Goal: Task Accomplishment & Management: Manage account settings

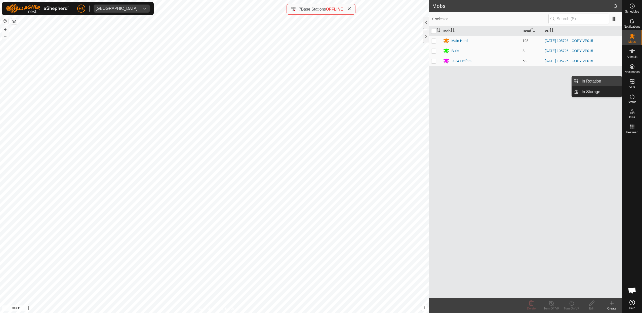
click at [596, 85] on link "In Rotation" at bounding box center [600, 81] width 43 height 10
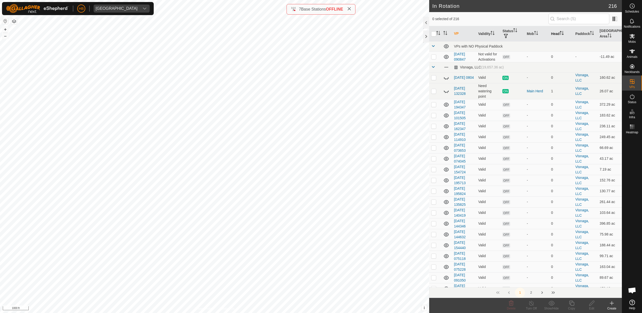
click at [561, 37] on th "Head" at bounding box center [561, 33] width 24 height 15
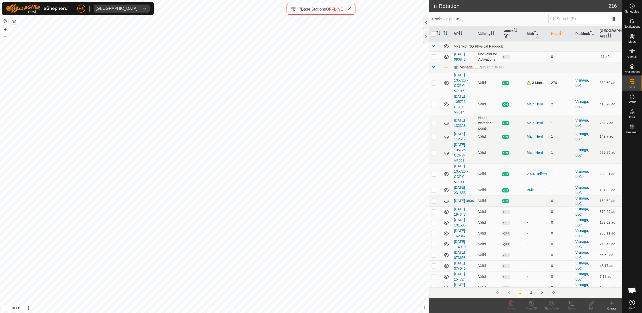
click at [432, 84] on p-checkbox at bounding box center [433, 83] width 5 height 4
checkbox input "true"
click at [570, 304] on icon at bounding box center [572, 303] width 6 height 6
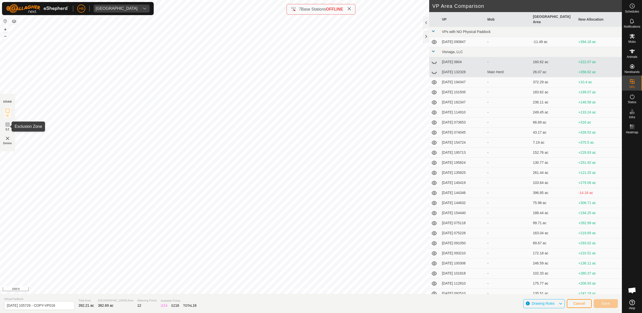
click at [8, 124] on icon at bounding box center [7, 124] width 3 height 3
click at [6, 143] on span "Delete" at bounding box center [7, 143] width 9 height 4
click at [7, 114] on span "IZ" at bounding box center [7, 116] width 3 height 4
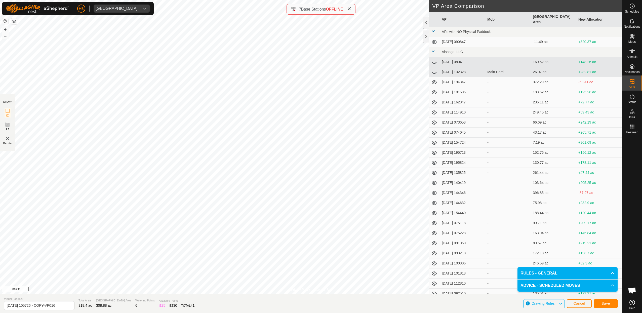
click at [596, 304] on button "Save" at bounding box center [606, 303] width 24 height 9
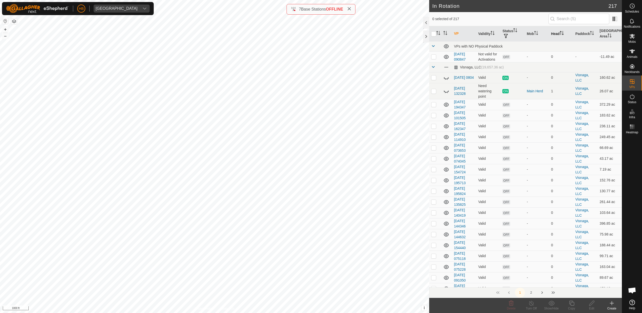
click at [557, 30] on th "Head" at bounding box center [561, 33] width 24 height 15
click at [637, 36] on es-mob-svg-icon at bounding box center [632, 36] width 9 height 8
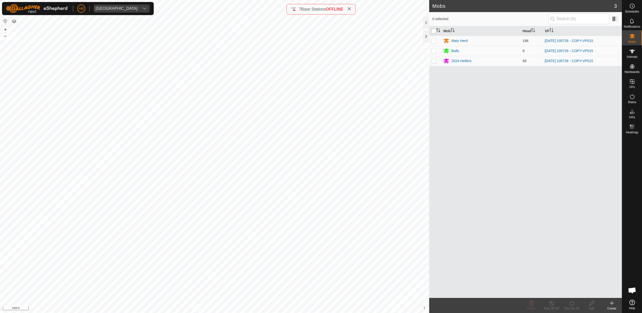
click at [434, 31] on input "checkbox" at bounding box center [433, 31] width 5 height 5
checkbox input "true"
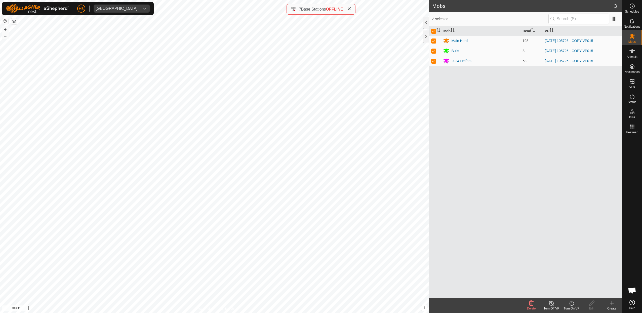
click at [577, 306] on turn-on-svg-icon at bounding box center [572, 303] width 20 height 6
click at [568, 291] on link "Now" at bounding box center [587, 292] width 50 height 10
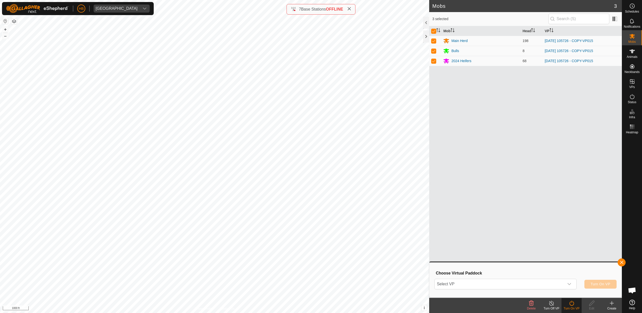
click at [547, 278] on div "Select VP Turn On VP" at bounding box center [526, 284] width 182 height 12
click at [547, 283] on span "Select VP" at bounding box center [499, 284] width 129 height 10
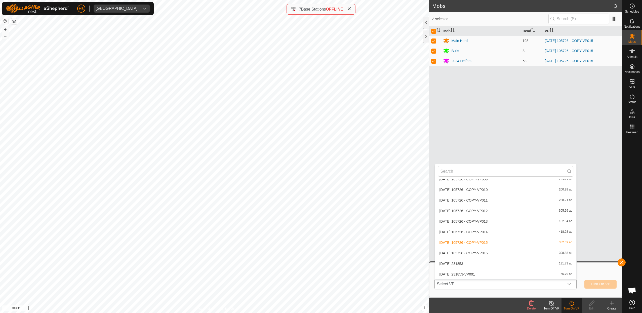
scroll to position [2216, 0]
click at [480, 251] on li "2025-08-11 105726 - COPY-VP016 308.88 ac" at bounding box center [505, 253] width 141 height 10
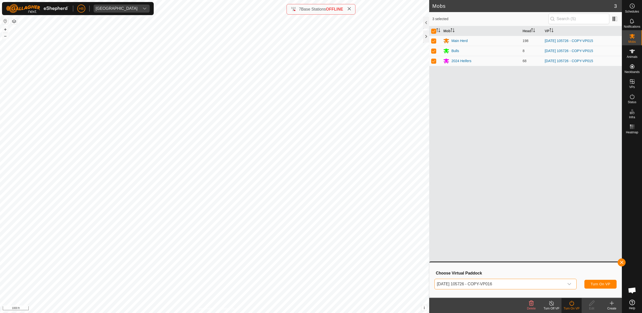
click at [591, 286] on button "Turn On VP" at bounding box center [601, 284] width 32 height 9
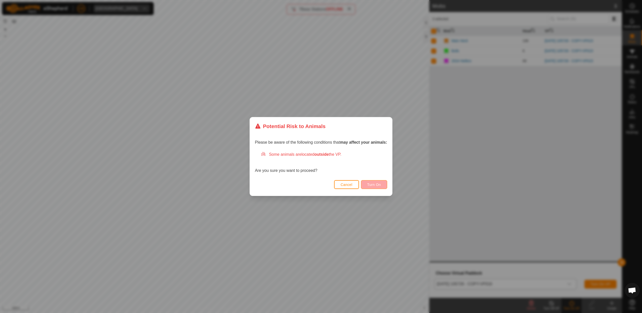
click at [371, 186] on span "Turn On" at bounding box center [375, 185] width 14 height 4
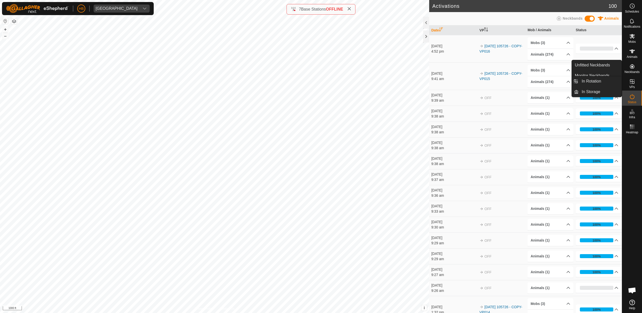
click at [633, 83] on icon at bounding box center [632, 81] width 5 height 5
click at [609, 84] on link "In Rotation" at bounding box center [600, 81] width 43 height 10
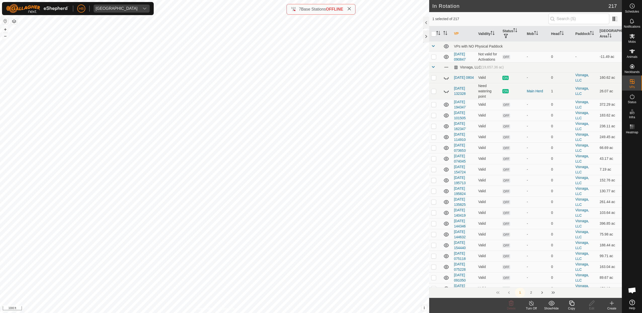
click at [586, 81] on span "In Rotation" at bounding box center [591, 81] width 19 height 6
checkbox input "true"
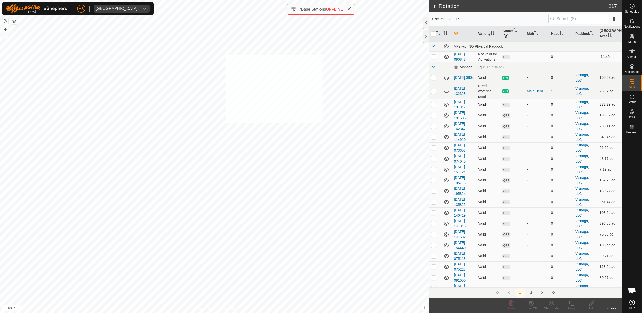
checkbox input "true"
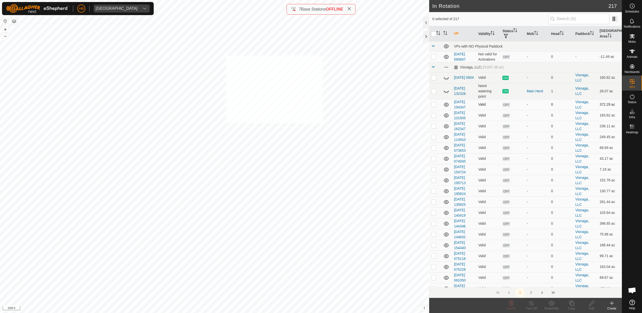
checkbox input "true"
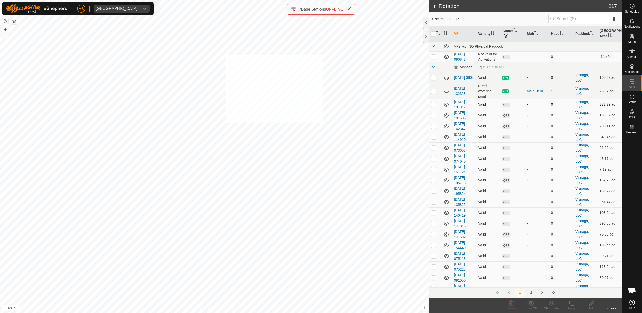
checkbox input "true"
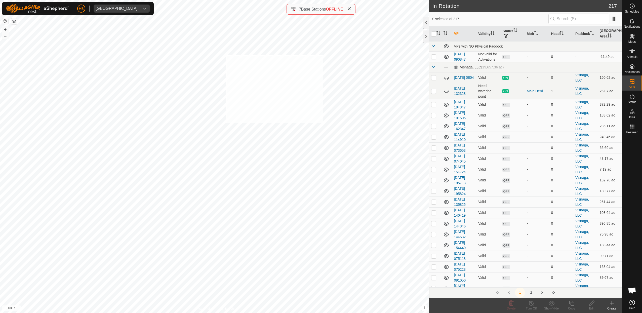
checkbox input "true"
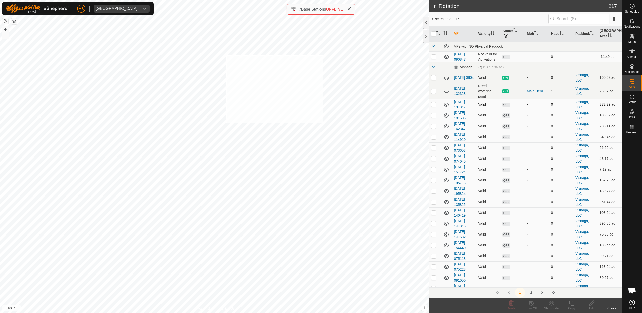
checkbox input "true"
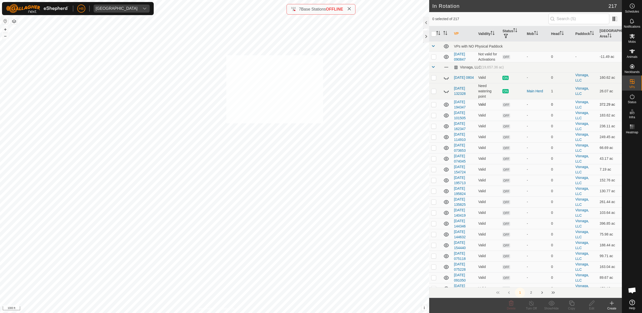
checkbox input "true"
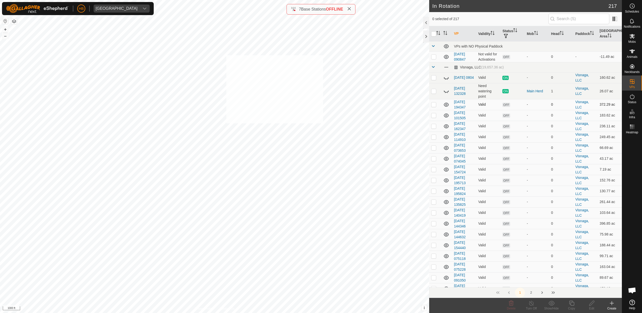
checkbox input "true"
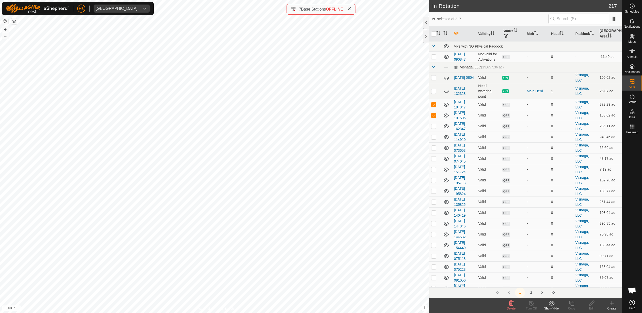
click at [510, 309] on span "Delete" at bounding box center [511, 309] width 9 height 4
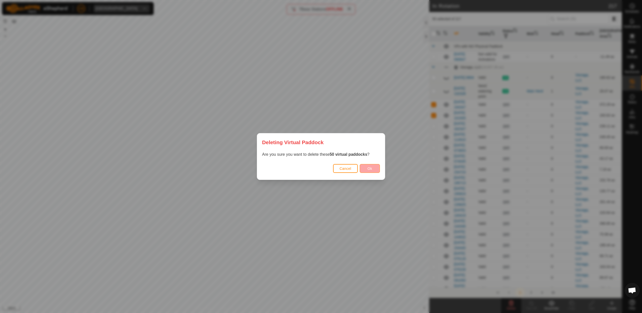
click at [365, 168] on button "Ok" at bounding box center [370, 168] width 20 height 9
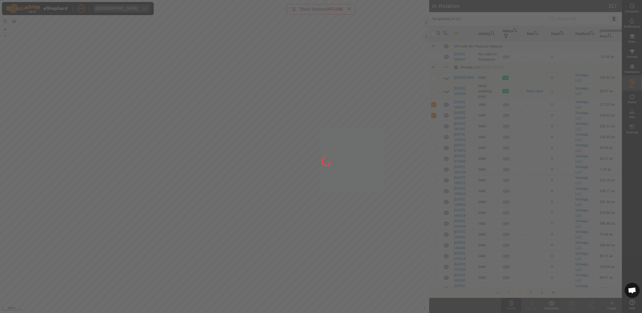
checkbox input "false"
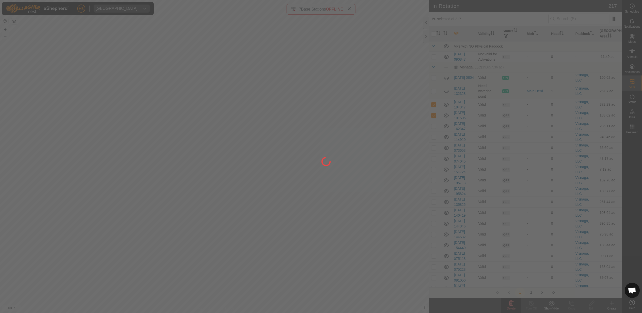
checkbox input "false"
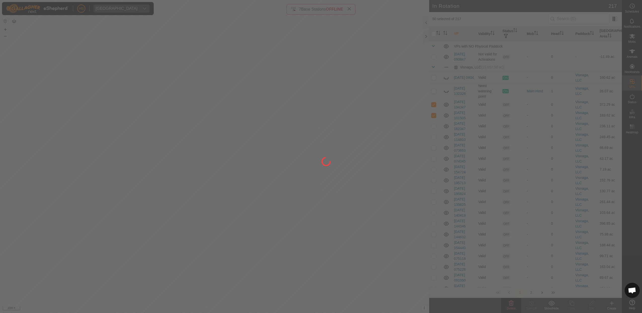
checkbox input "false"
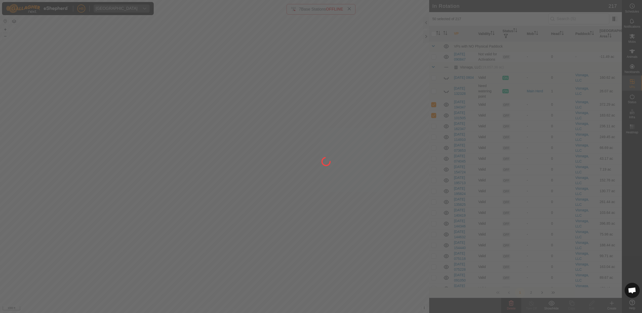
checkbox input "false"
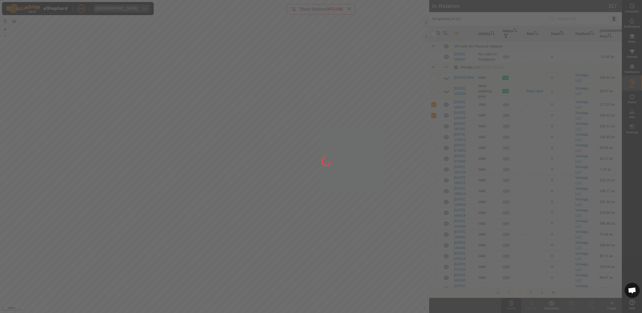
checkbox input "false"
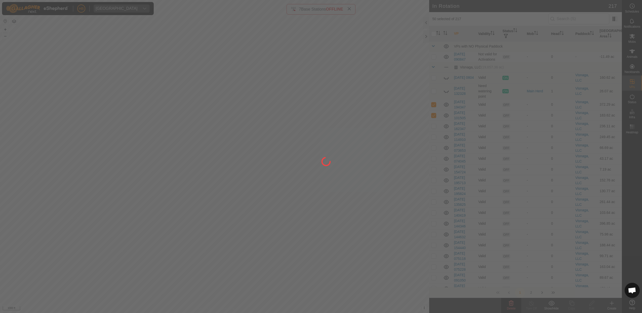
checkbox input "false"
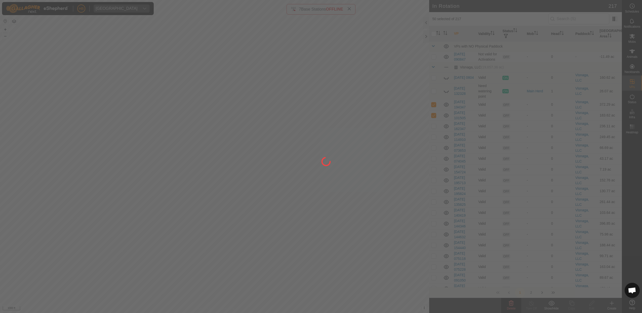
checkbox input "false"
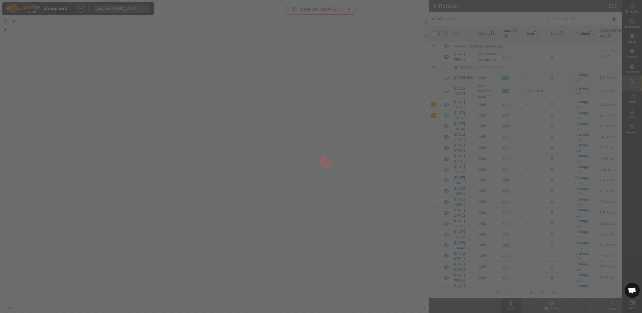
checkbox input "false"
click at [325, 37] on div at bounding box center [321, 156] width 642 height 313
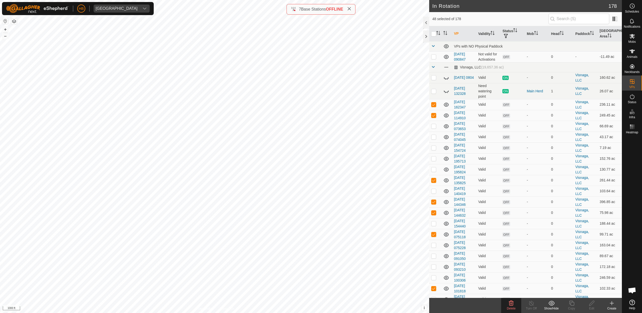
checkbox input "true"
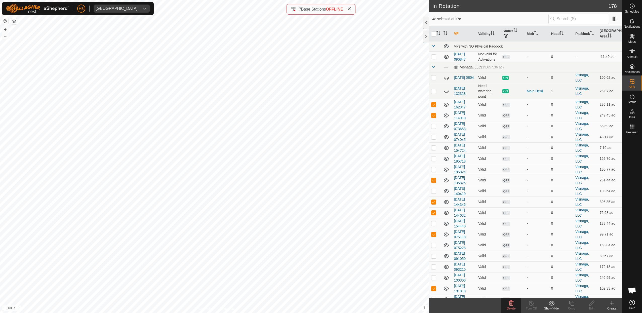
checkbox input "true"
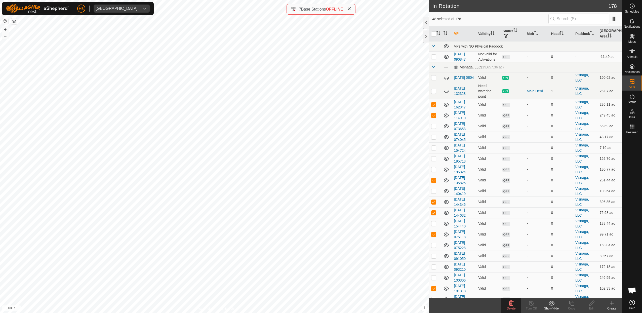
checkbox input "true"
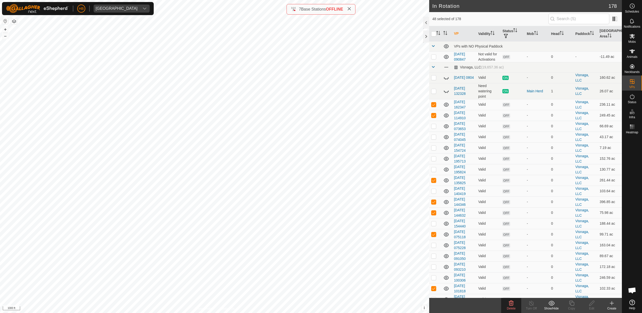
checkbox input "true"
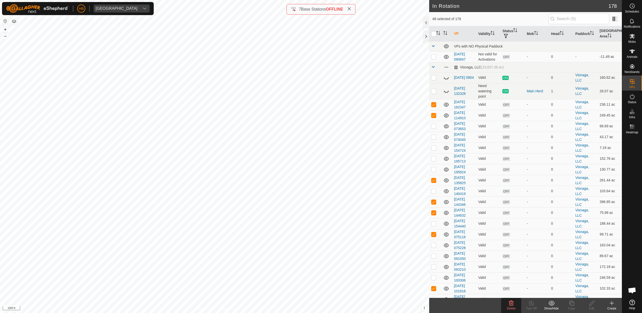
checkbox input "true"
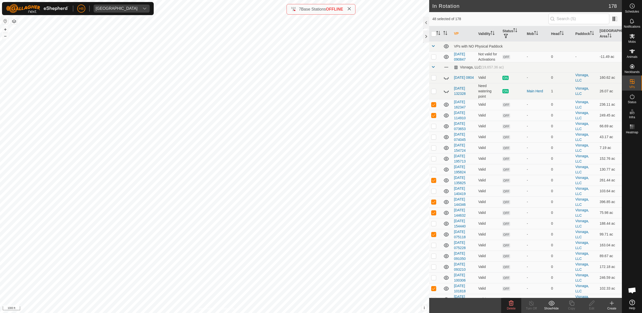
checkbox input "true"
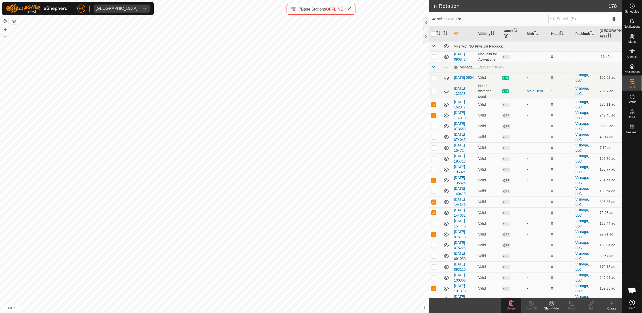
checkbox input "true"
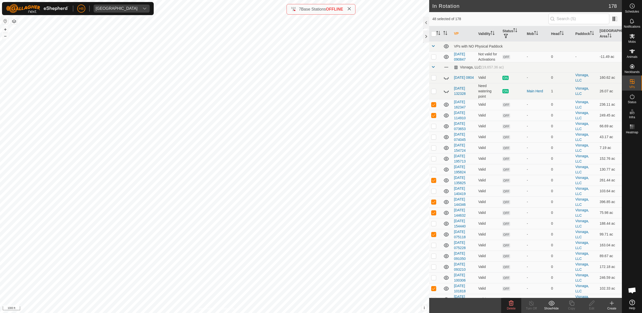
checkbox input "true"
click at [515, 305] on delete-svg-icon at bounding box center [511, 303] width 20 height 6
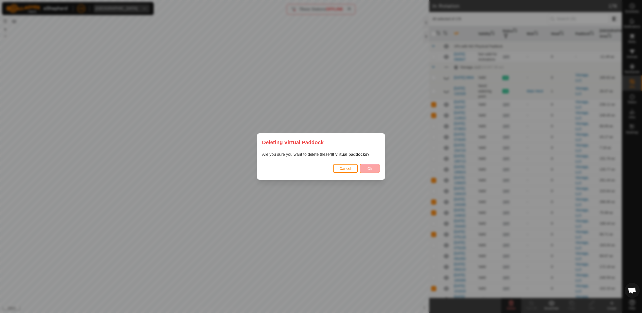
click at [366, 169] on button "Ok" at bounding box center [370, 168] width 20 height 9
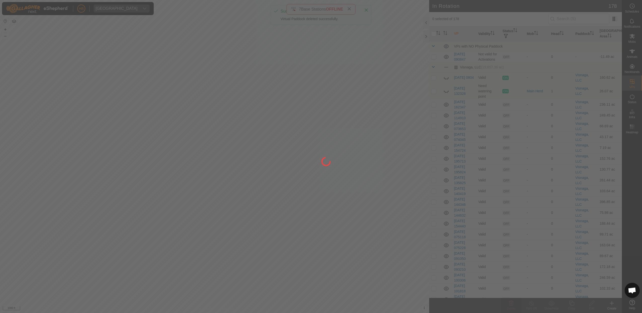
checkbox input "false"
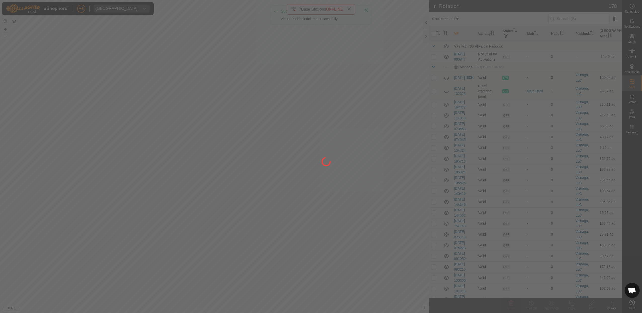
checkbox input "false"
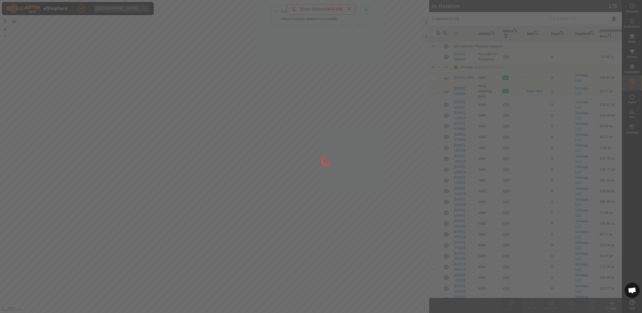
checkbox input "false"
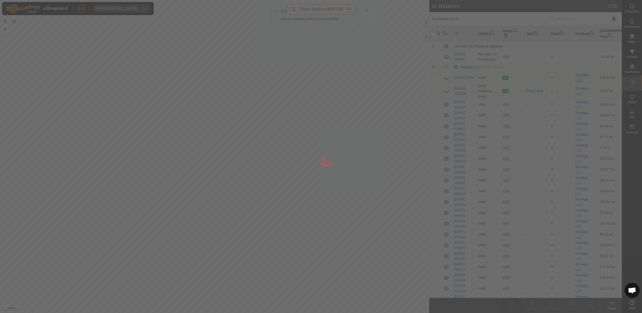
checkbox input "false"
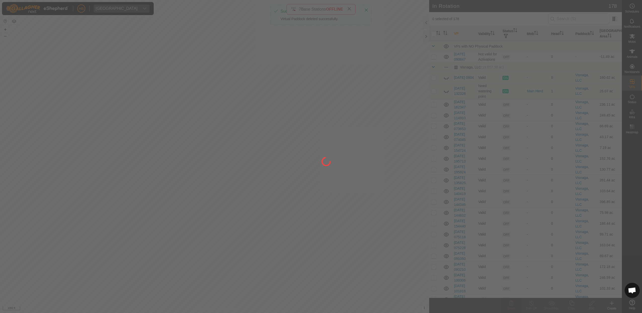
checkbox input "false"
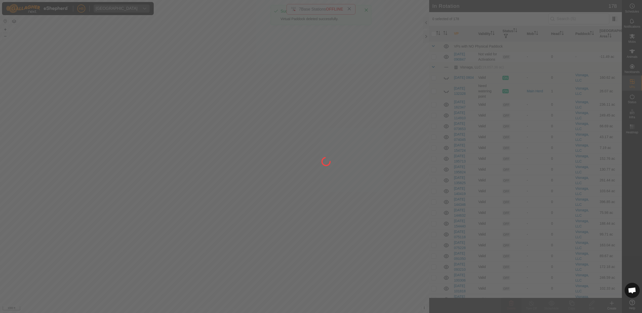
checkbox input "false"
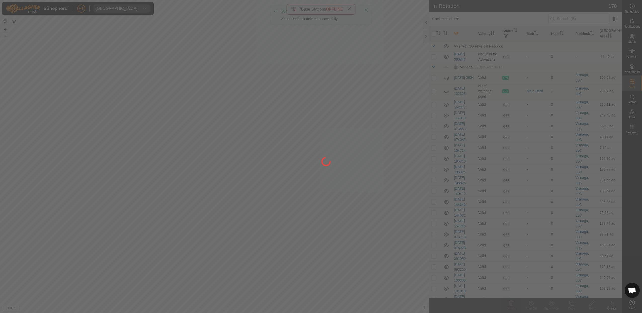
checkbox input "false"
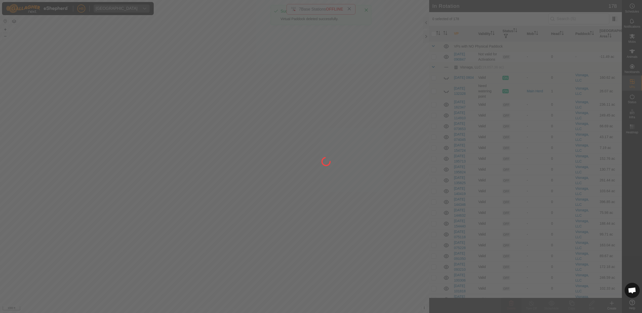
checkbox input "false"
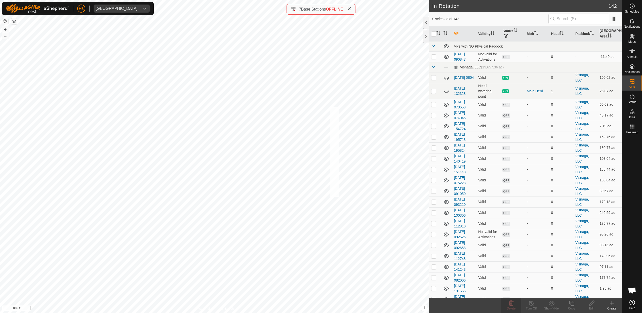
checkbox input "true"
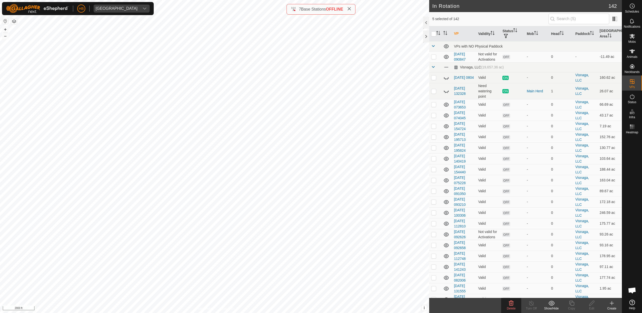
click at [512, 303] on icon at bounding box center [511, 303] width 5 height 5
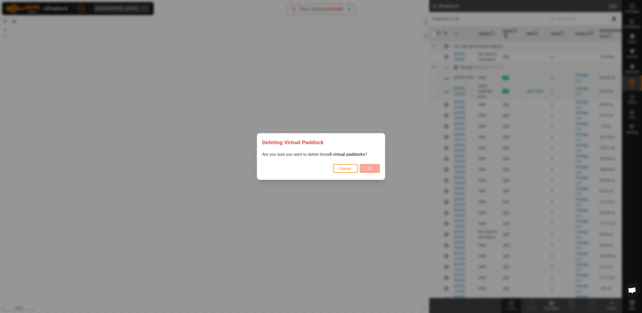
click at [367, 165] on button "Ok" at bounding box center [370, 168] width 20 height 9
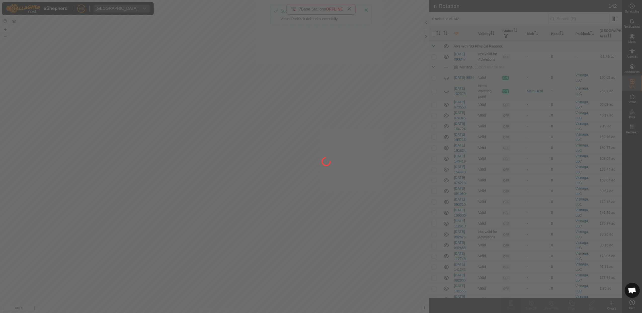
checkbox input "false"
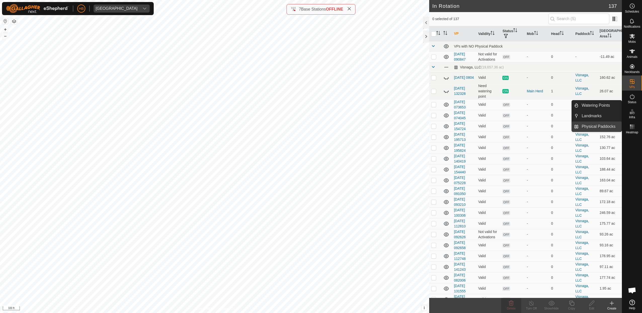
click at [597, 124] on link "Physical Paddocks" at bounding box center [600, 127] width 43 height 10
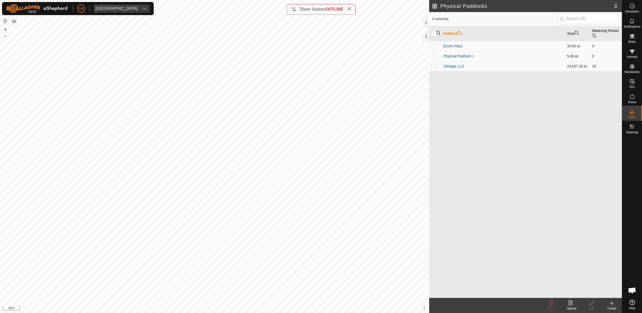
click at [437, 55] on td at bounding box center [435, 56] width 12 height 10
click at [550, 307] on span "Delete" at bounding box center [552, 309] width 9 height 4
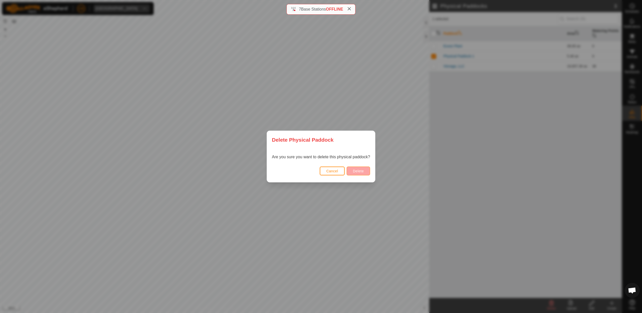
click at [360, 171] on span "Delete" at bounding box center [358, 171] width 11 height 4
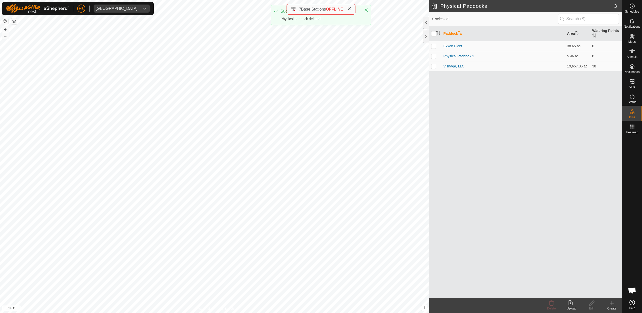
checkbox input "false"
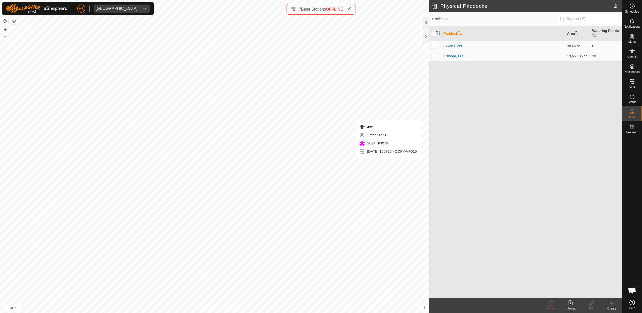
click at [612, 307] on div "Create" at bounding box center [612, 308] width 20 height 5
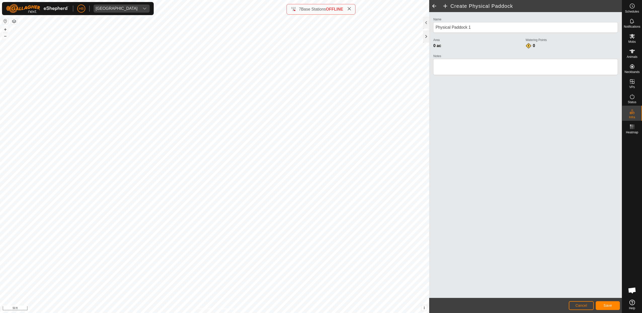
click at [351, 9] on icon at bounding box center [349, 9] width 4 height 4
click at [610, 309] on button "Save" at bounding box center [608, 305] width 24 height 9
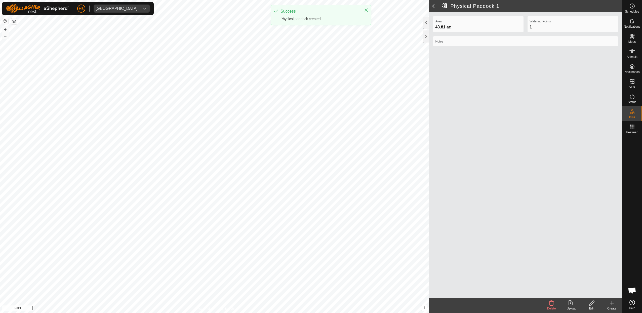
click at [592, 306] on icon at bounding box center [592, 303] width 6 height 6
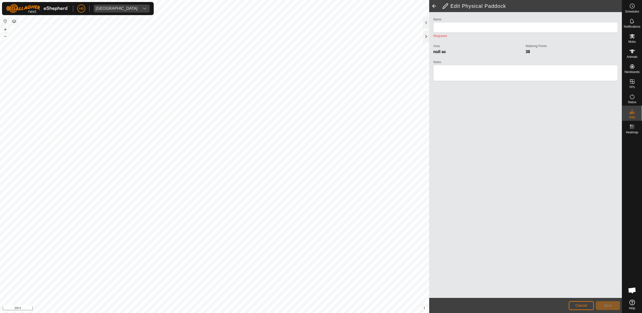
type input "Physical Paddock 1"
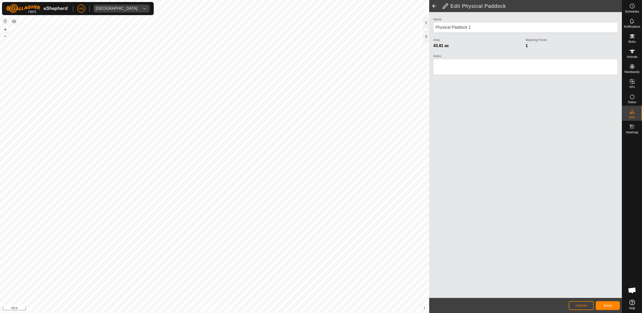
click at [606, 307] on span "Save" at bounding box center [608, 306] width 9 height 4
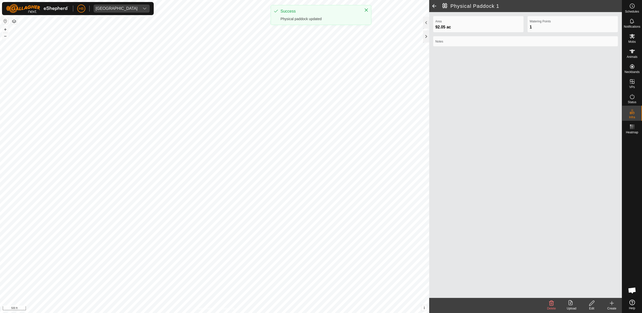
click at [596, 308] on div "Edit" at bounding box center [592, 308] width 20 height 5
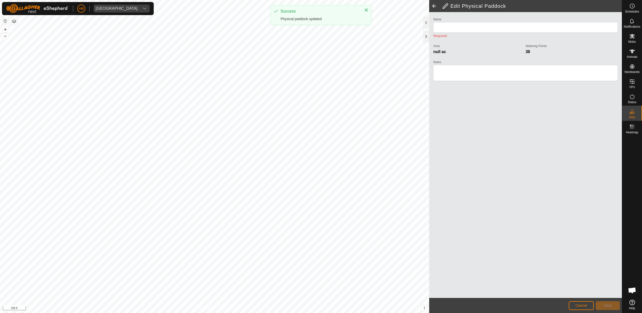
type input "Physical Paddock 1"
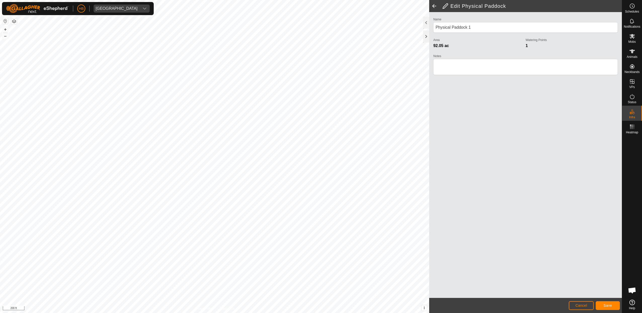
click at [607, 309] on button "Save" at bounding box center [608, 305] width 24 height 9
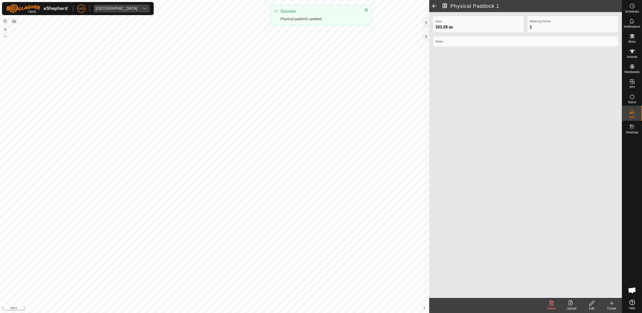
click at [589, 303] on icon at bounding box center [592, 303] width 6 height 6
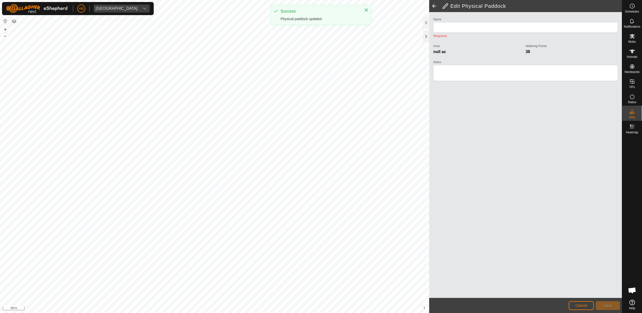
type input "Physical Paddock 1"
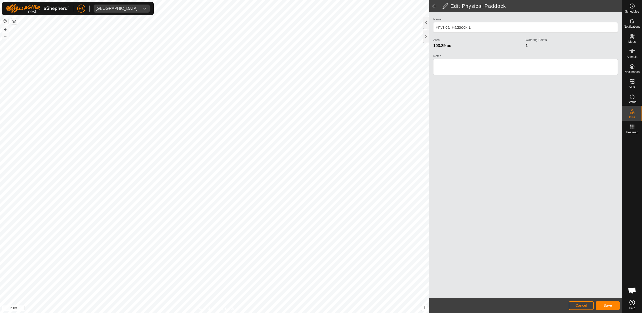
click at [613, 304] on button "Save" at bounding box center [608, 305] width 24 height 9
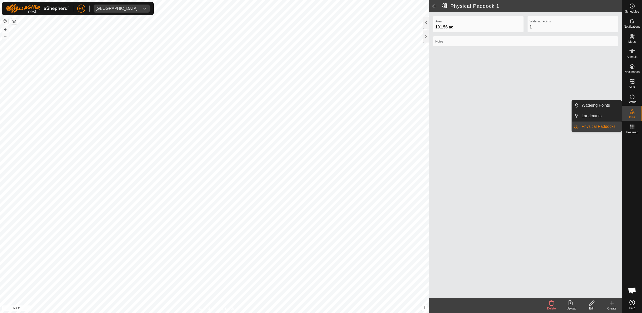
click at [632, 115] on es-infrastructure-svg-icon at bounding box center [632, 112] width 9 height 8
click at [437, 5] on span at bounding box center [434, 6] width 10 height 12
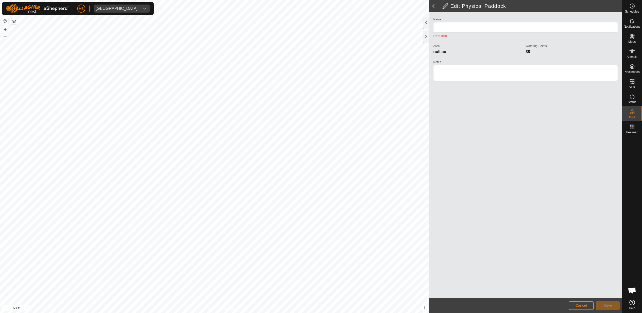
type input "Physical Paddock 1"
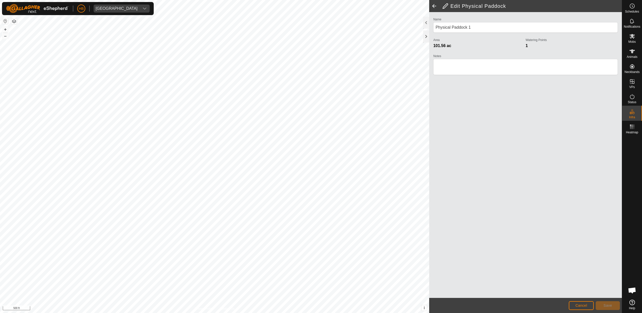
click at [434, 6] on span at bounding box center [434, 6] width 10 height 12
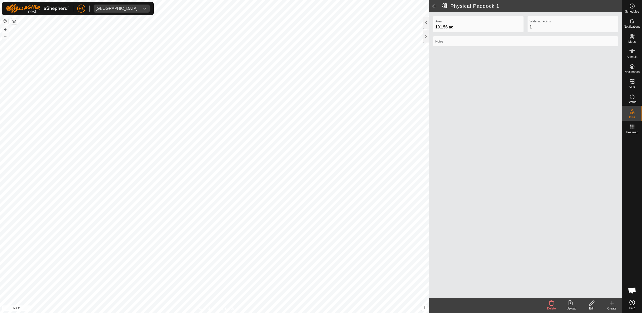
click at [434, 6] on span at bounding box center [434, 6] width 10 height 12
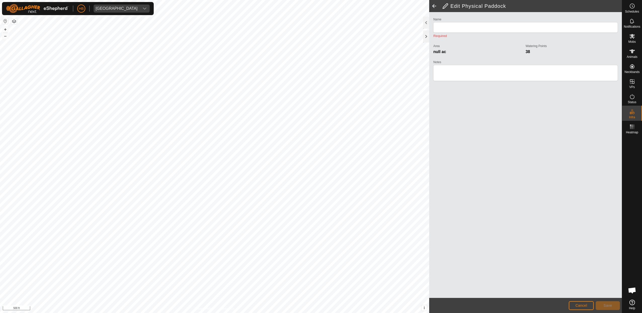
type input "Physical Paddock 1"
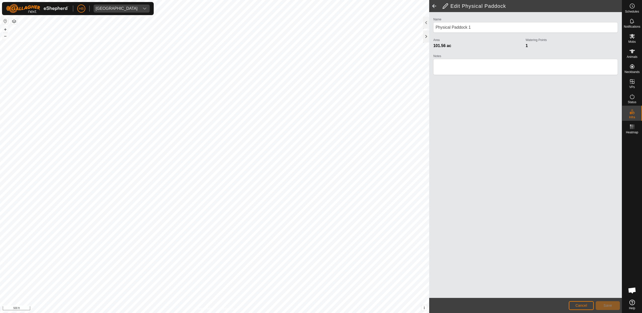
click at [434, 6] on span at bounding box center [434, 6] width 10 height 12
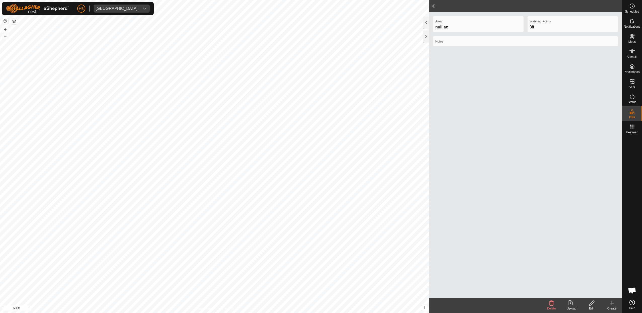
click at [434, 6] on span at bounding box center [434, 6] width 10 height 12
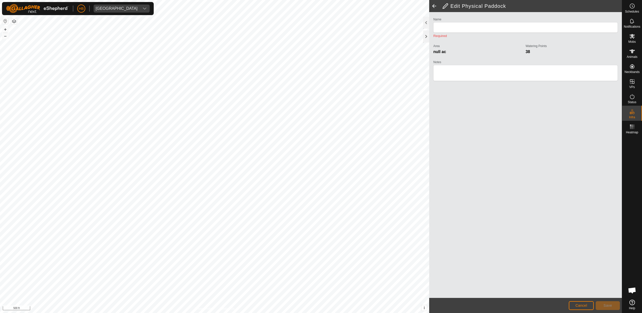
type input "Physical Paddock 1"
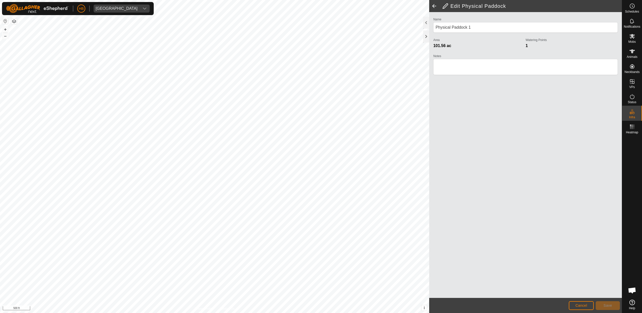
click at [434, 6] on span at bounding box center [434, 6] width 10 height 12
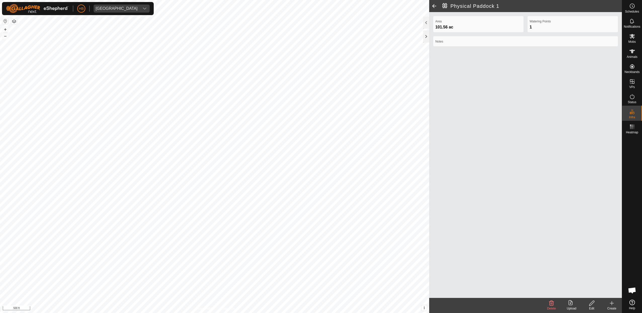
click at [434, 6] on span at bounding box center [434, 6] width 10 height 12
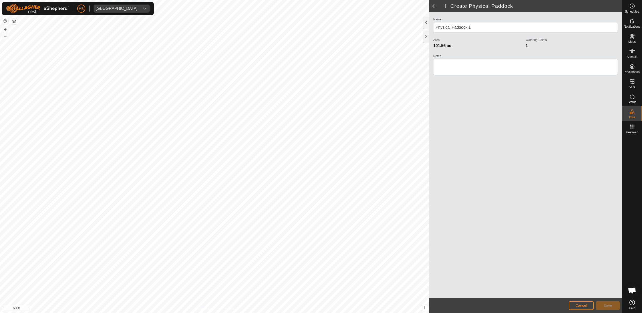
click at [434, 6] on span at bounding box center [434, 6] width 10 height 12
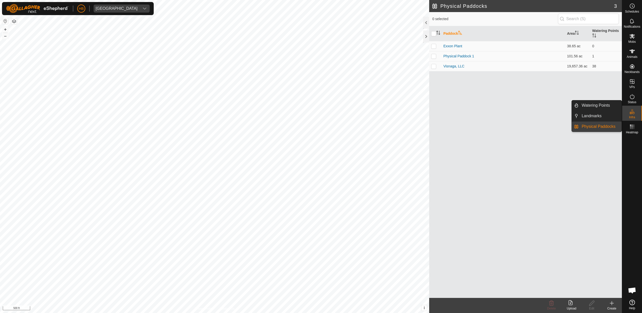
click at [484, 140] on div "Paddock Area Watering Points Exxon Plant 38.65 ac 0 Physical Paddock 1 101.56 a…" at bounding box center [525, 162] width 193 height 272
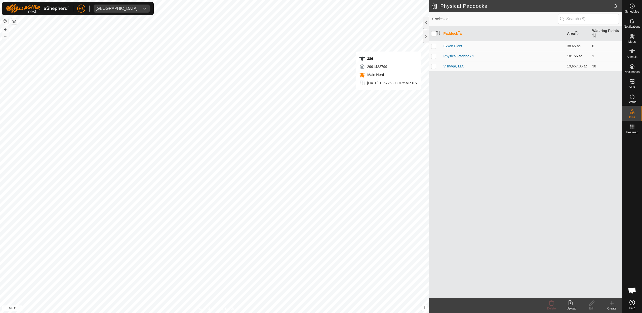
click at [468, 56] on link "Physical Paddock 1" at bounding box center [459, 56] width 31 height 4
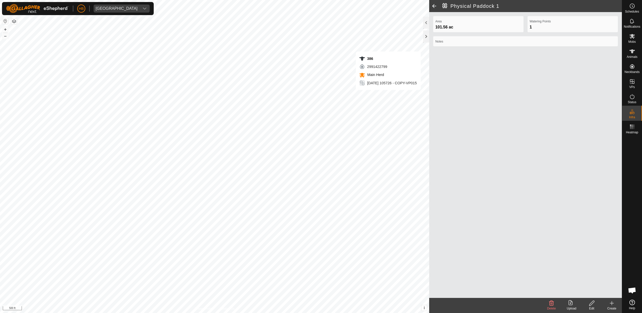
click at [589, 304] on icon at bounding box center [592, 303] width 6 height 6
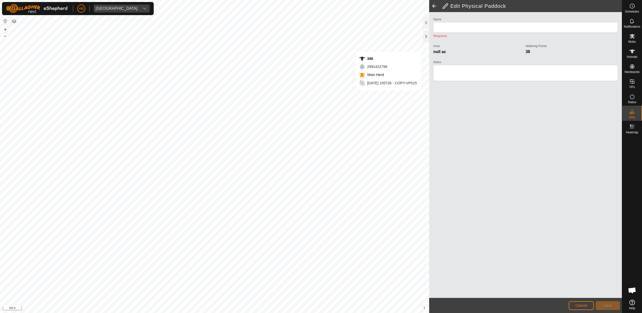
type input "Physical Paddock 1"
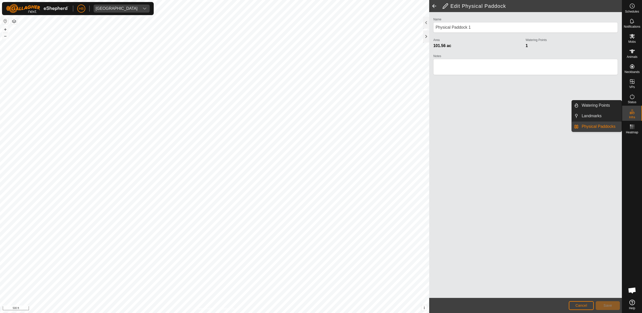
click at [633, 115] on es-infrastructure-svg-icon at bounding box center [632, 112] width 9 height 8
click at [436, 7] on span at bounding box center [434, 6] width 10 height 12
click at [435, 6] on span at bounding box center [434, 6] width 10 height 12
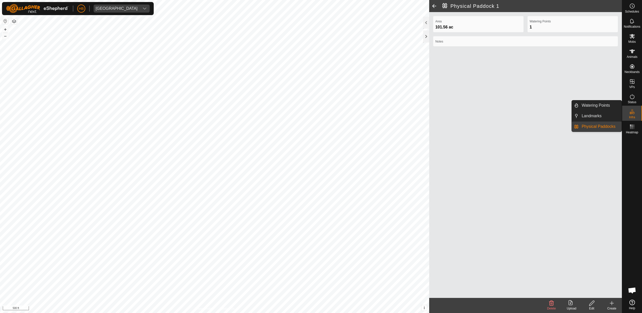
click at [635, 113] on icon at bounding box center [633, 112] width 6 height 6
click at [603, 125] on link "Physical Paddocks" at bounding box center [600, 127] width 43 height 10
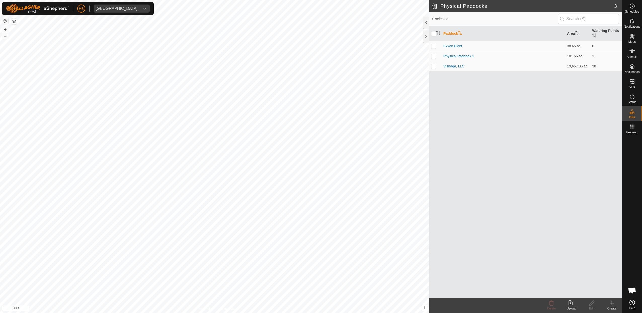
click at [612, 305] on icon at bounding box center [612, 304] width 0 height 4
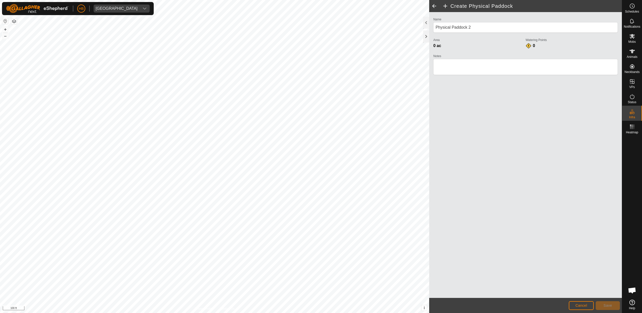
click at [581, 309] on button "Cancel" at bounding box center [581, 305] width 25 height 9
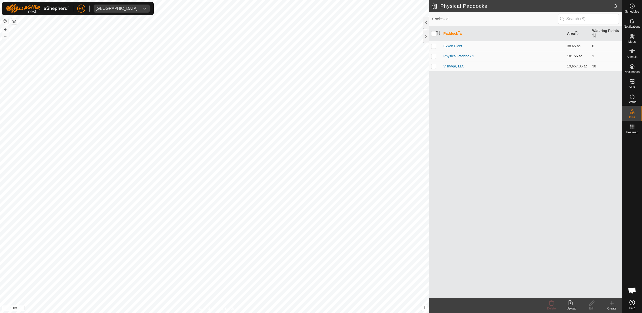
click at [434, 58] on p-checkbox at bounding box center [433, 56] width 5 height 4
checkbox input "true"
click at [590, 302] on icon at bounding box center [592, 303] width 6 height 6
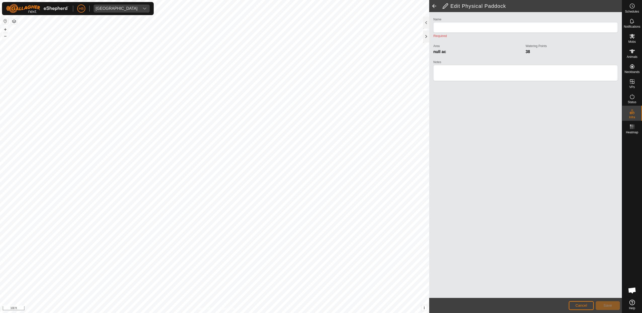
type input "Physical Paddock 1"
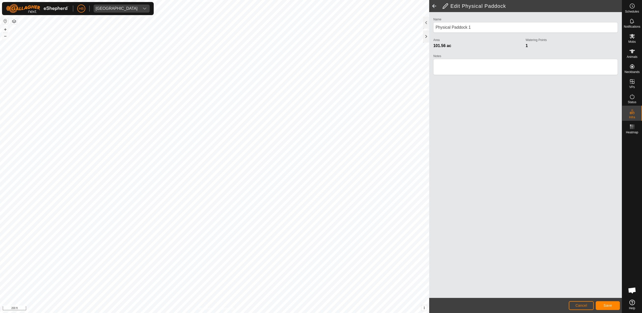
click at [603, 305] on button "Save" at bounding box center [608, 305] width 24 height 9
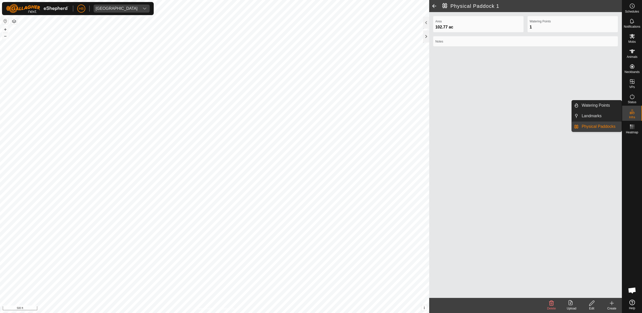
click at [603, 124] on link "Physical Paddocks" at bounding box center [600, 127] width 43 height 10
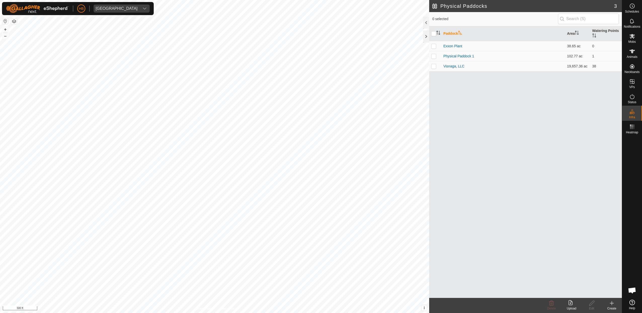
click at [617, 306] on create-svg-icon at bounding box center [612, 303] width 20 height 6
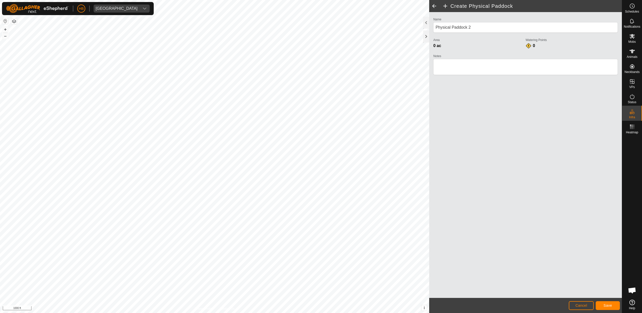
click at [610, 308] on button "Save" at bounding box center [608, 305] width 24 height 9
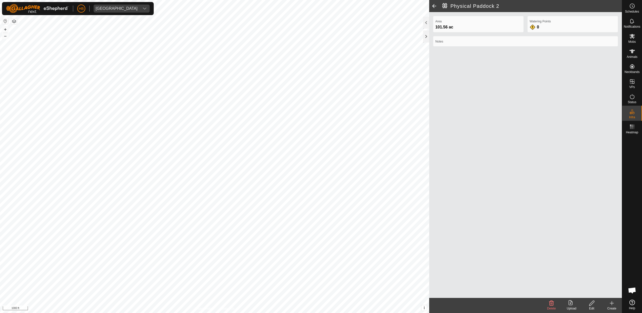
click at [611, 306] on icon at bounding box center [612, 303] width 6 height 6
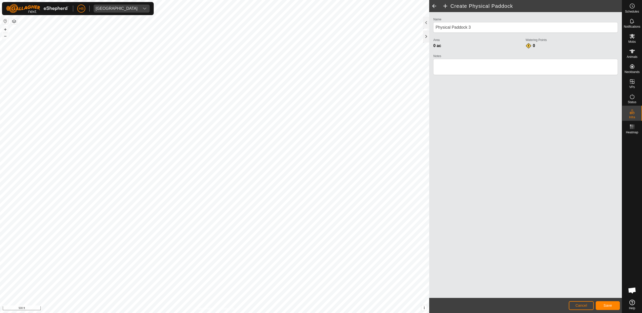
click at [600, 308] on button "Save" at bounding box center [608, 305] width 24 height 9
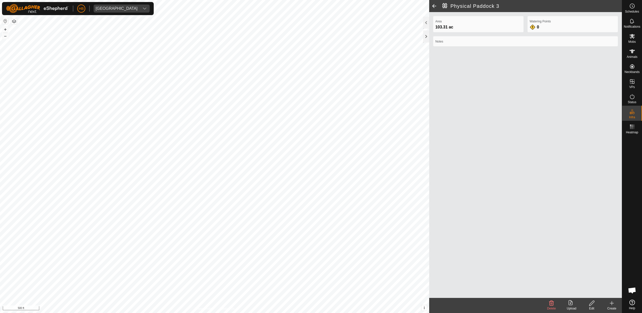
click at [610, 305] on icon at bounding box center [612, 303] width 6 height 6
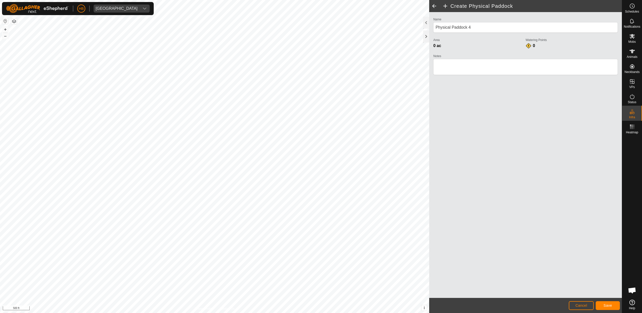
click at [604, 305] on span "Save" at bounding box center [608, 306] width 9 height 4
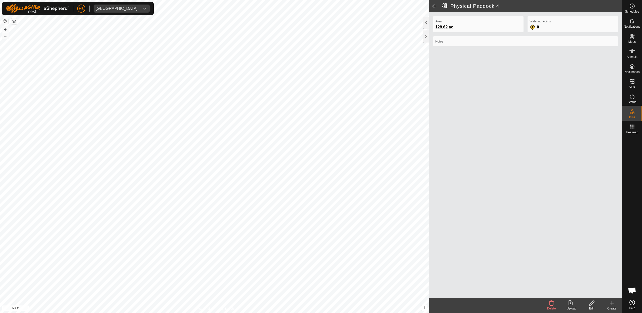
click at [591, 305] on icon at bounding box center [592, 303] width 6 height 6
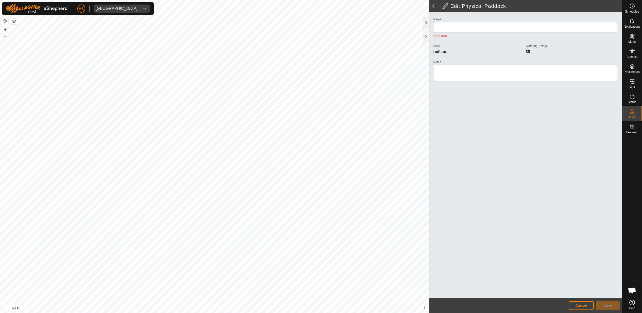
type input "Physical Paddock 4"
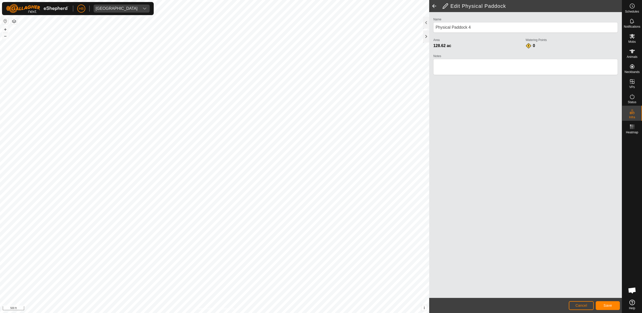
click at [605, 305] on span "Save" at bounding box center [608, 306] width 9 height 4
